Goal: Information Seeking & Learning: Learn about a topic

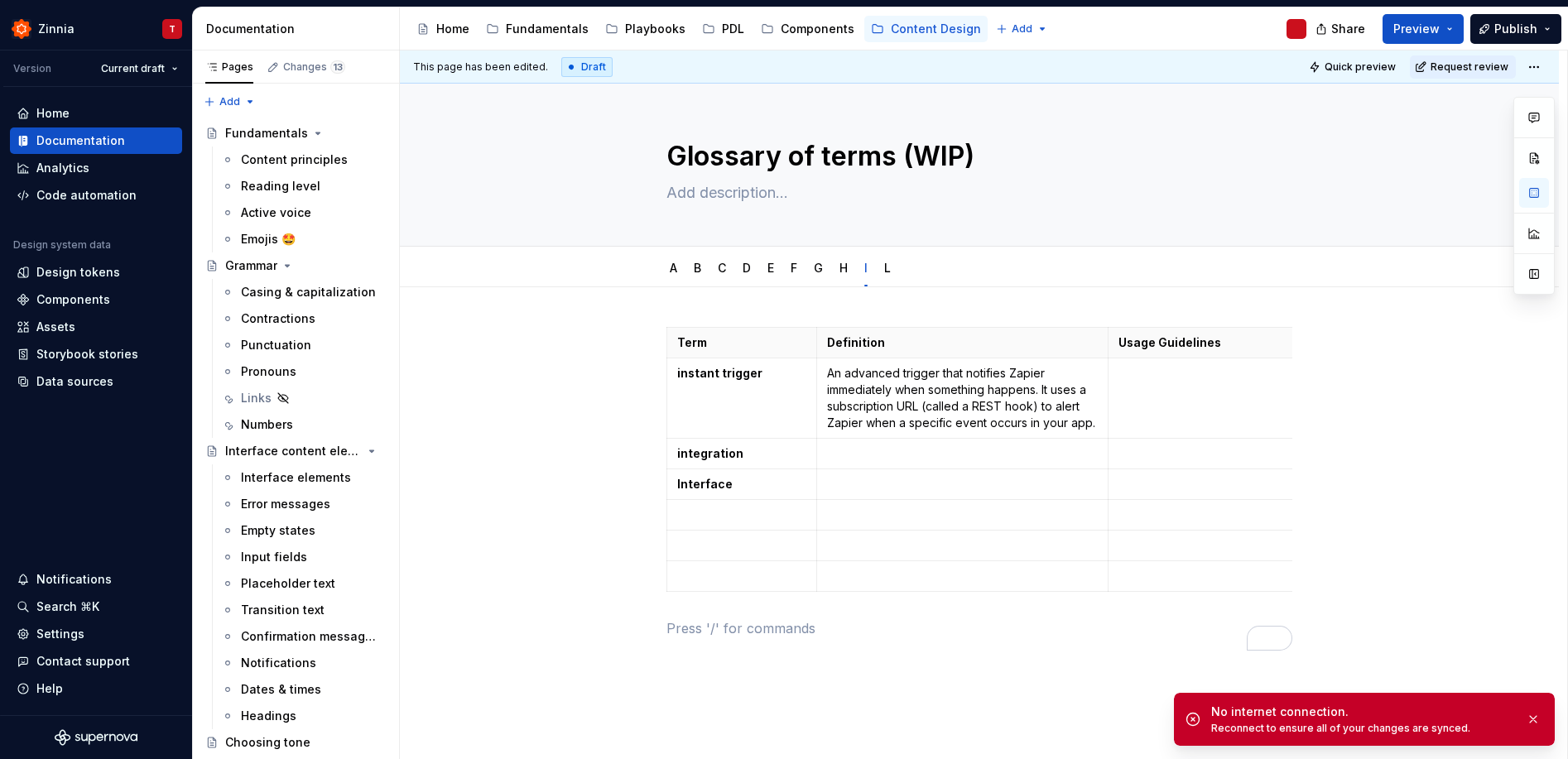
scroll to position [417, 0]
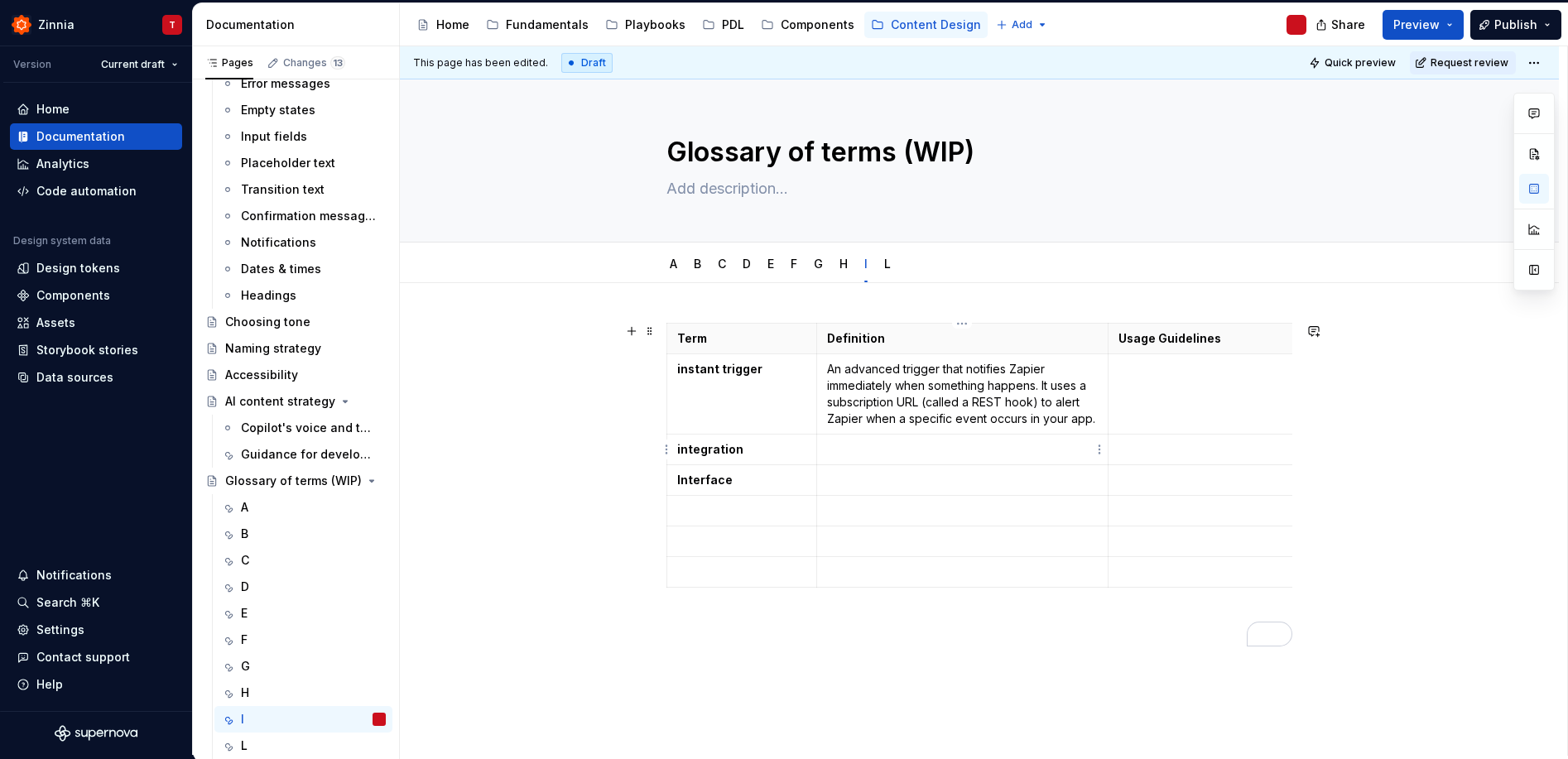
click at [885, 454] on p "To enrich screen reader interactions, please activate Accessibility in Grammarl…" at bounding box center [962, 449] width 270 height 16
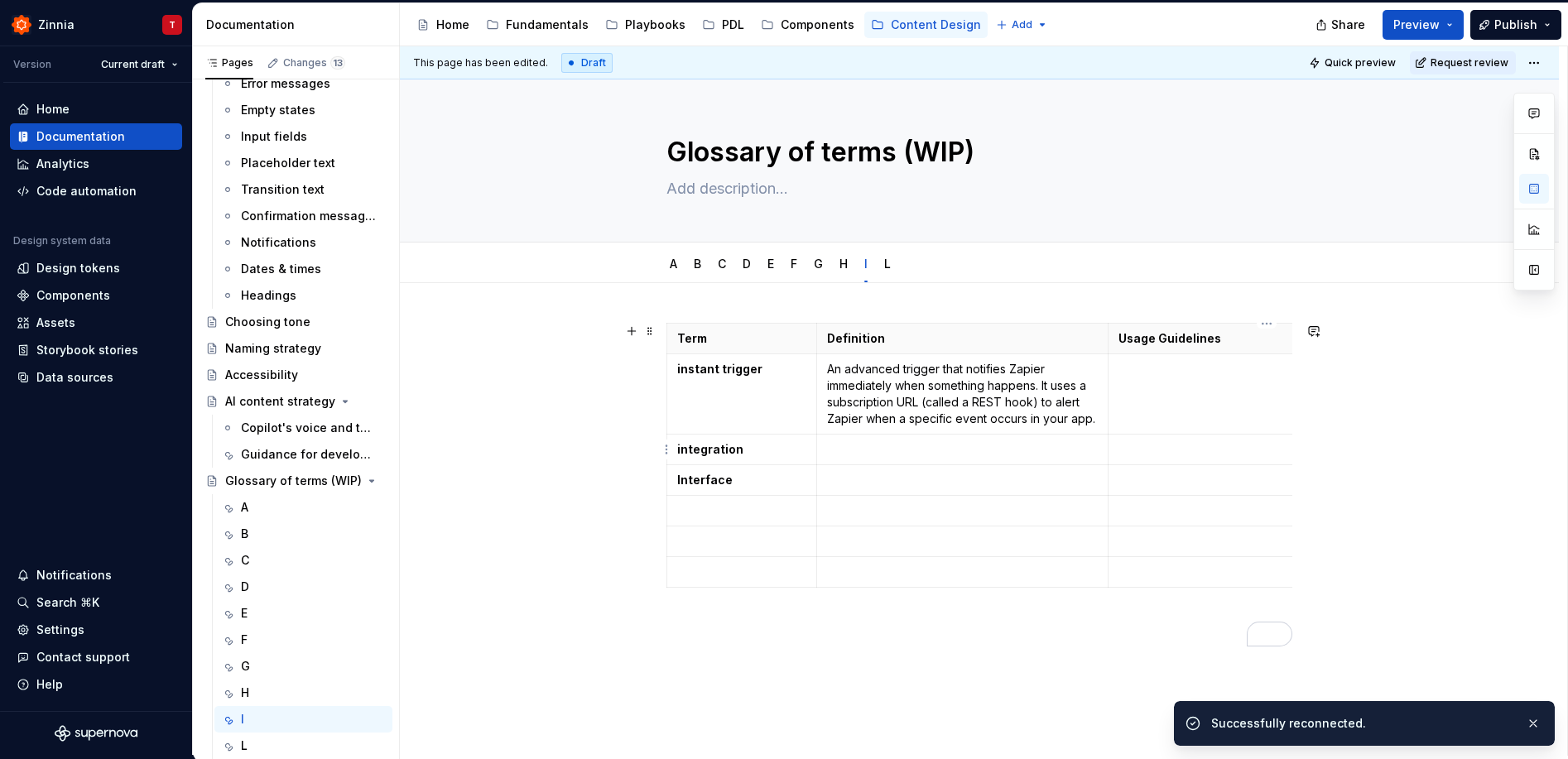
click at [1161, 446] on p "To enrich screen reader interactions, please activate Accessibility in Grammarl…" at bounding box center [1268, 449] width 299 height 16
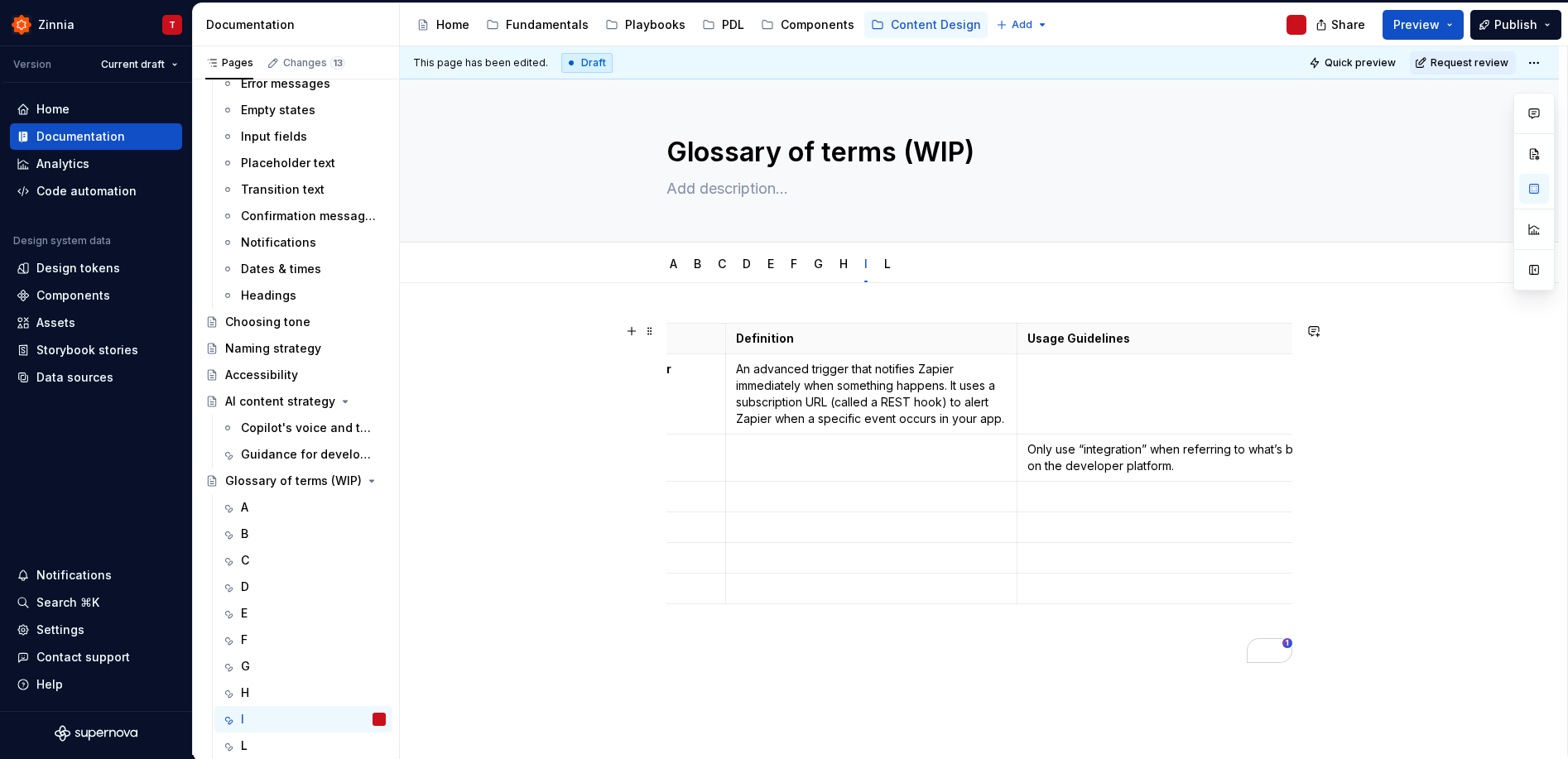
scroll to position [0, 25]
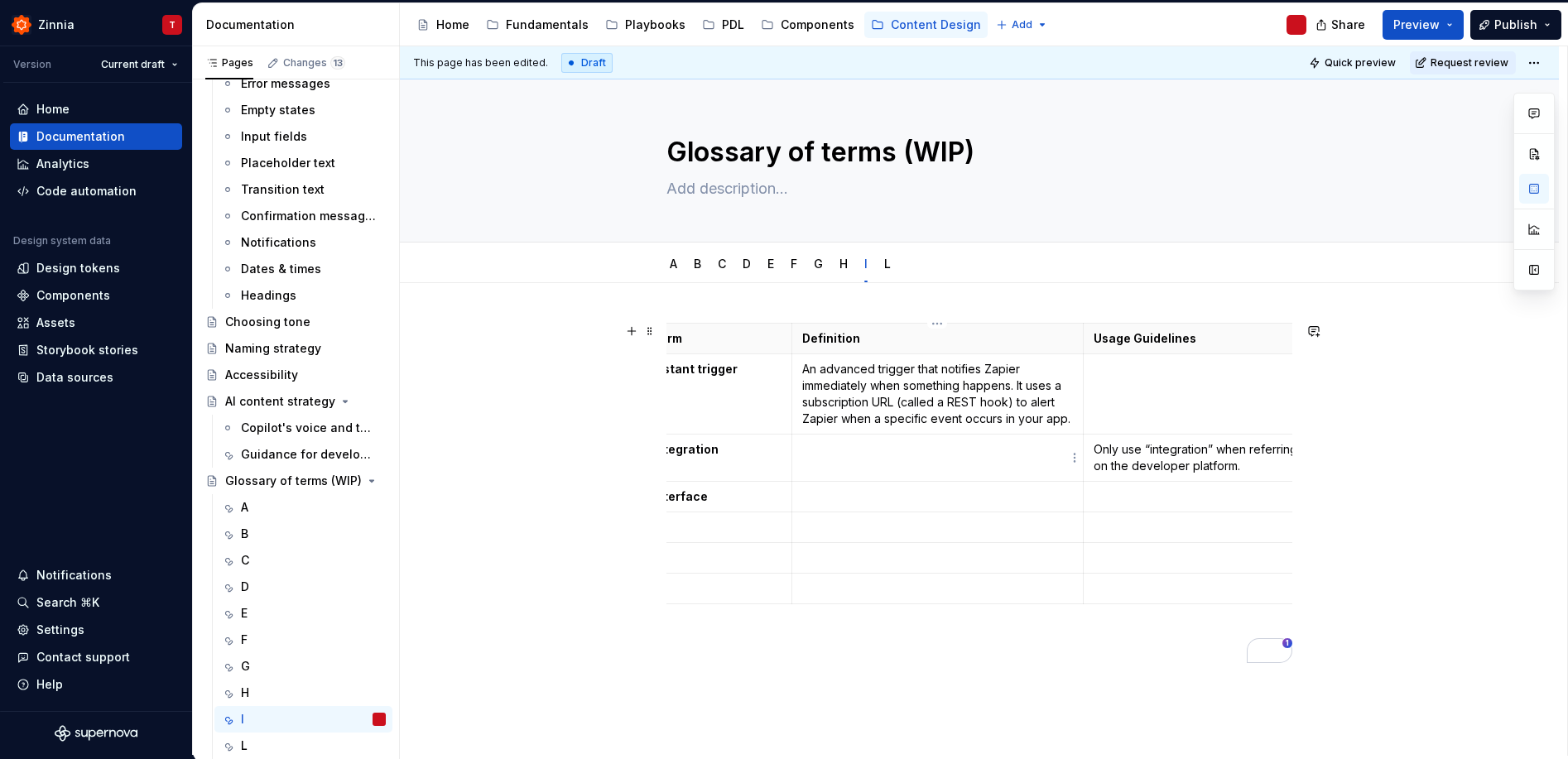
click at [905, 451] on p "To enrich screen reader interactions, please activate Accessibility in Grammarl…" at bounding box center [937, 449] width 270 height 16
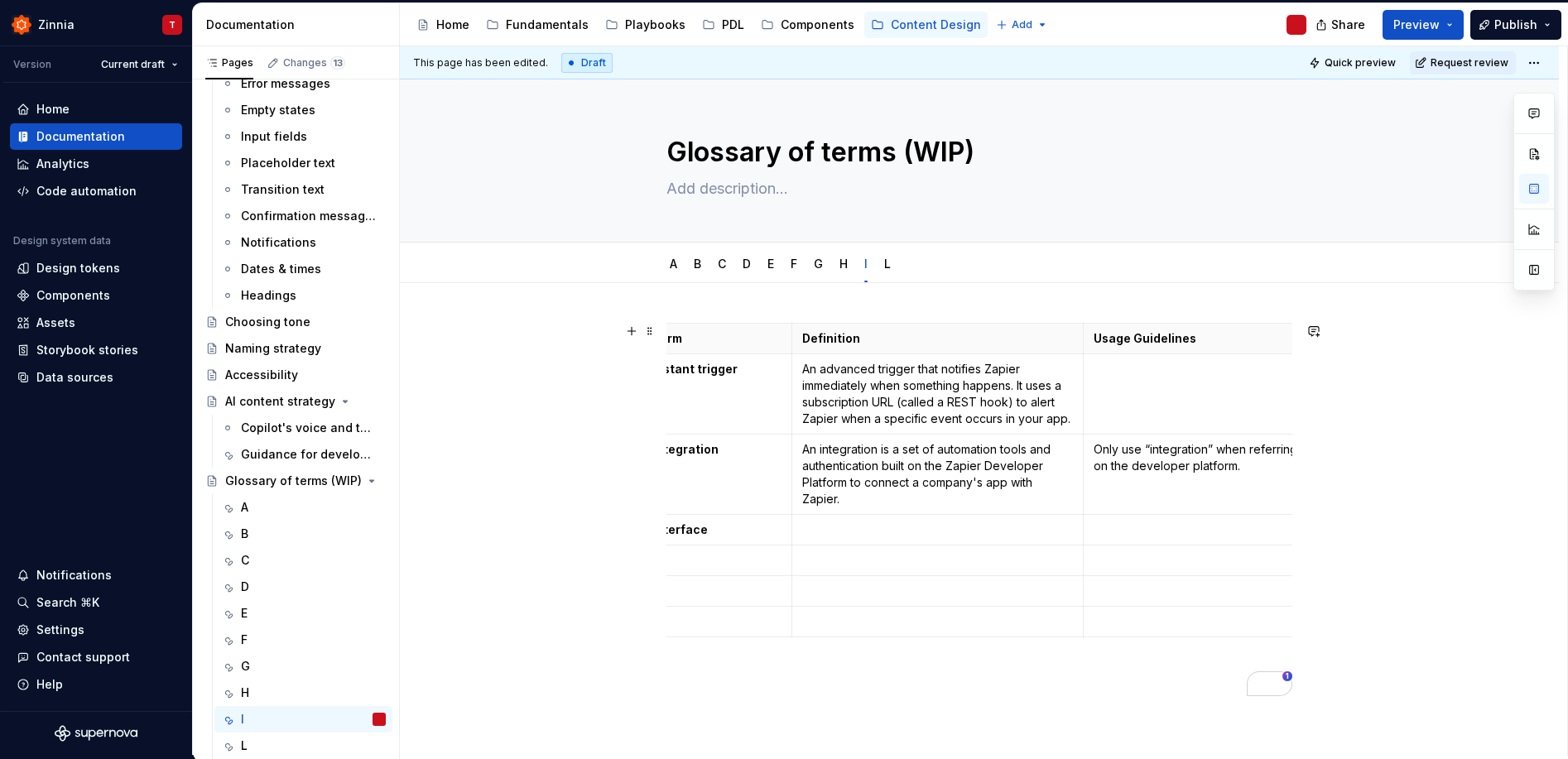
scroll to position [0, 0]
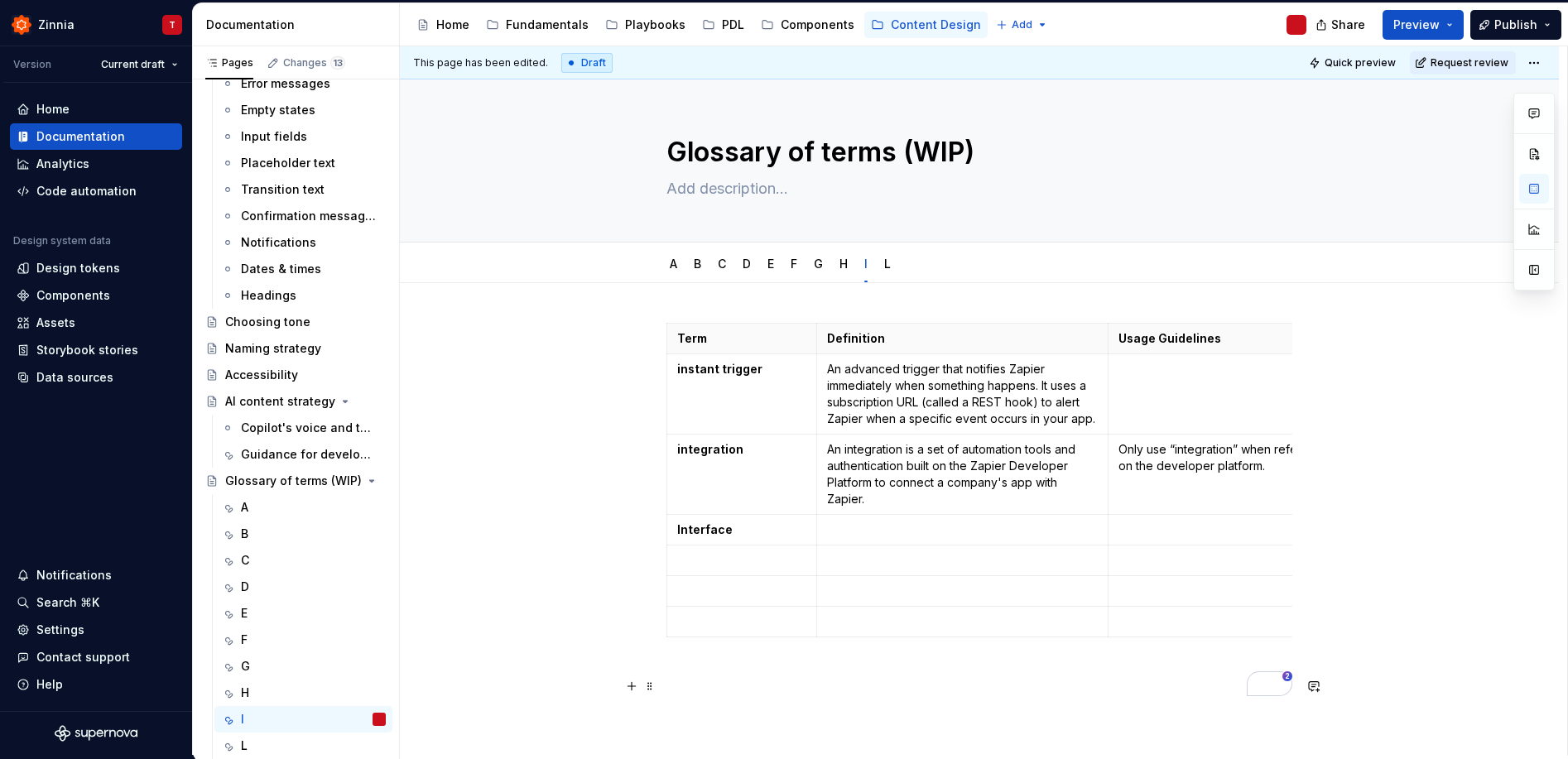
click at [670, 684] on p "To enrich screen reader interactions, please activate Accessibility in Grammarl…" at bounding box center [979, 673] width 626 height 20
click at [830, 528] on p "To enrich screen reader interactions, please activate Accessibility in Grammarl…" at bounding box center [962, 529] width 270 height 16
drag, startPoint x: 1011, startPoint y: 466, endPoint x: 972, endPoint y: 468, distance: 39.1
click at [972, 468] on p "An integration is a set of automation tools and authentication built on the Zap…" at bounding box center [962, 474] width 270 height 66
click at [539, 602] on div "Term Definition Usage Guidelines Related terms instant trigger An advanced trig…" at bounding box center [979, 607] width 1159 height 648
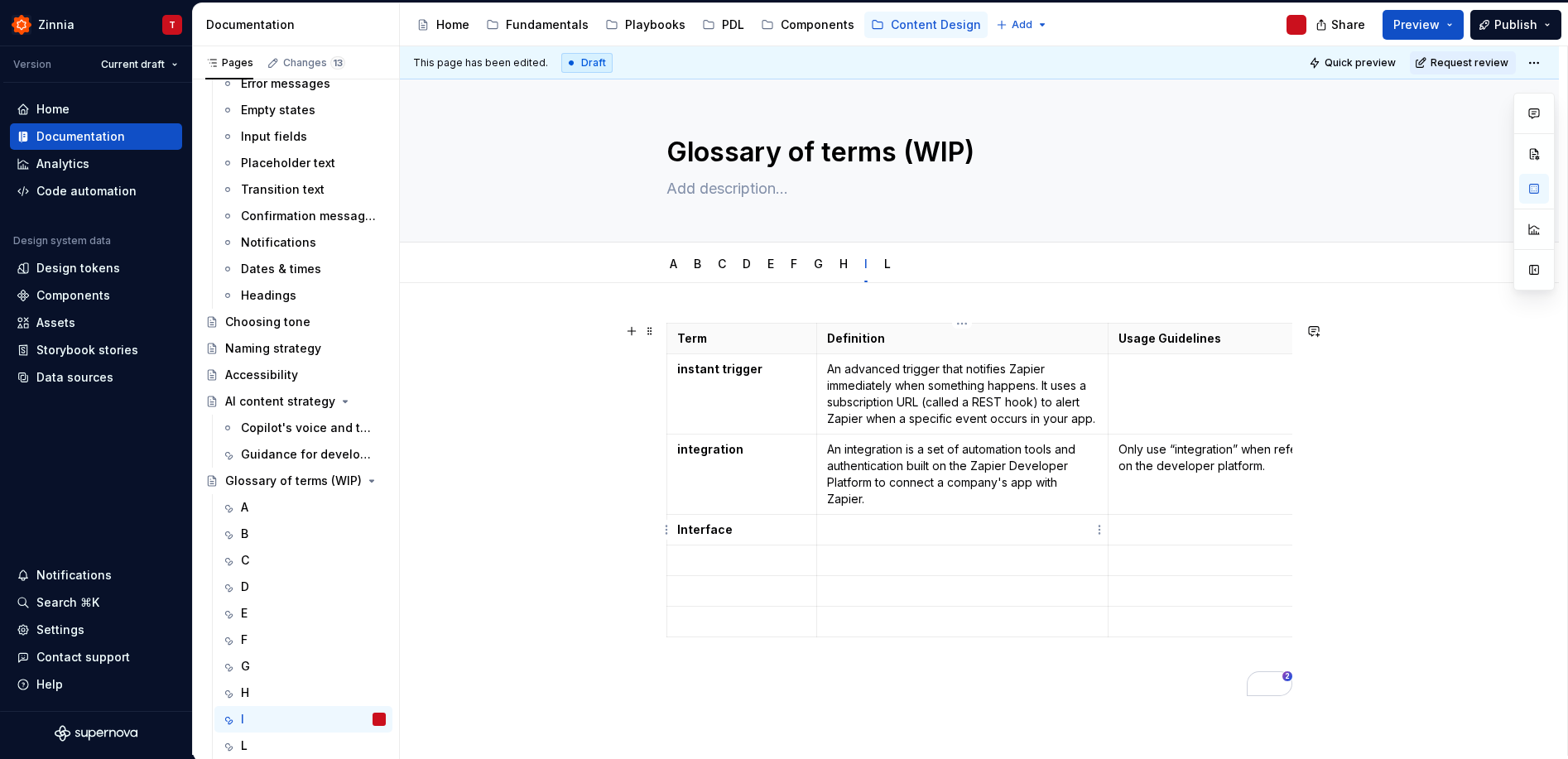
click at [850, 525] on p "To enrich screen reader interactions, please activate Accessibility in Grammarl…" at bounding box center [962, 529] width 270 height 16
type textarea "*"
